Goal: Find specific page/section: Find specific page/section

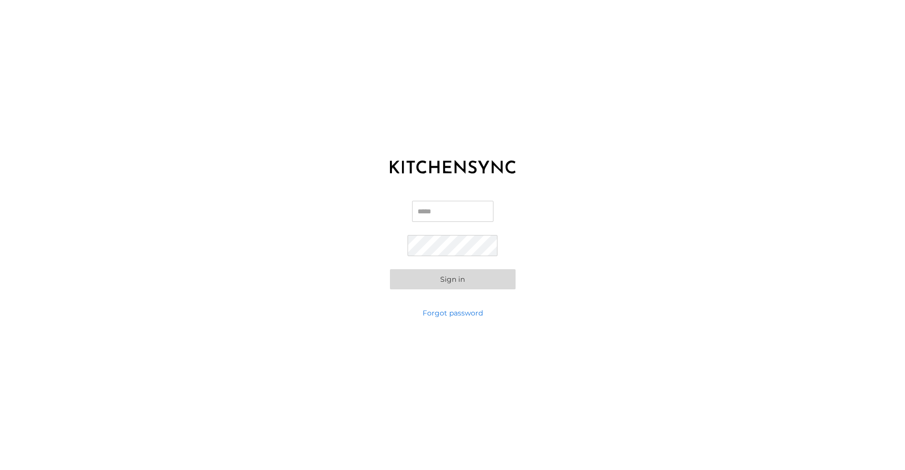
type input "**********"
click at [462, 282] on button "Sign in" at bounding box center [453, 279] width 126 height 20
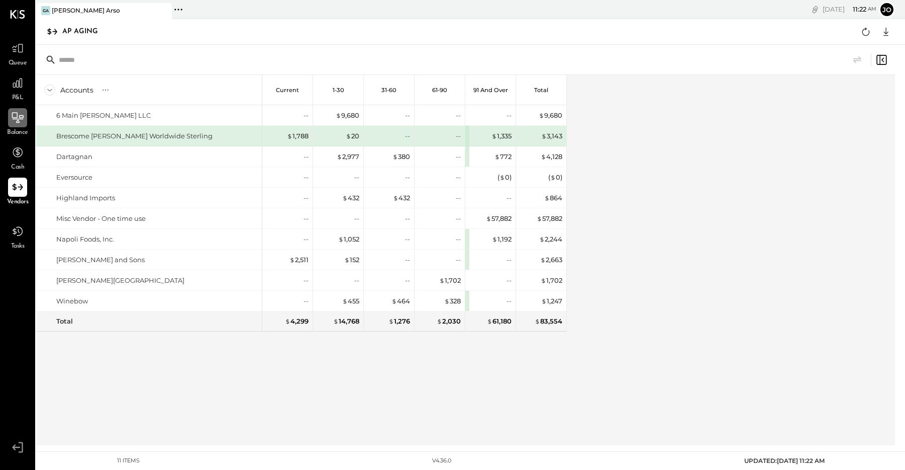
click at [20, 117] on icon at bounding box center [18, 117] width 12 height 11
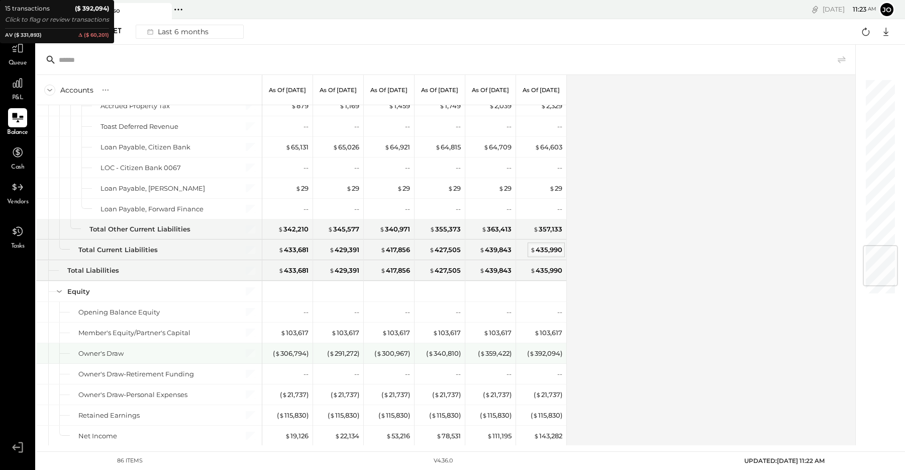
scroll to position [1457, 0]
